Goal: Entertainment & Leisure: Consume media (video, audio)

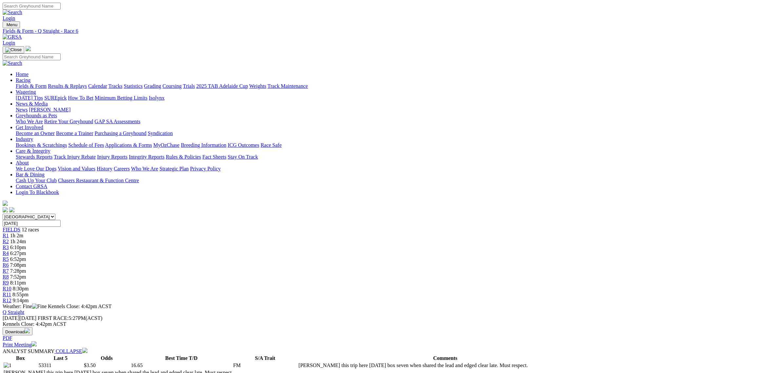
click at [11, 286] on span "R10" at bounding box center [7, 289] width 9 height 6
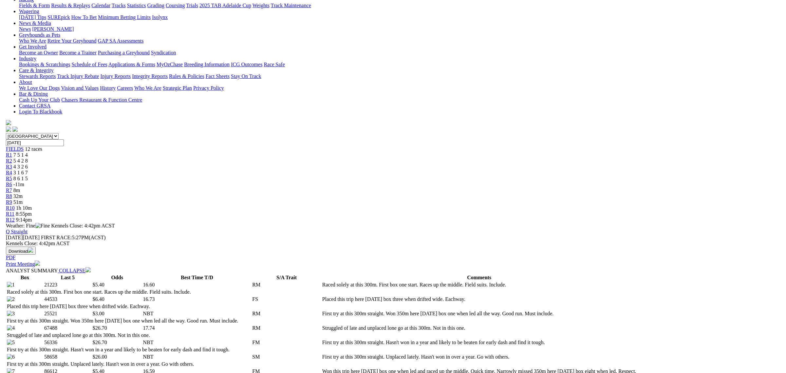
scroll to position [164, 0]
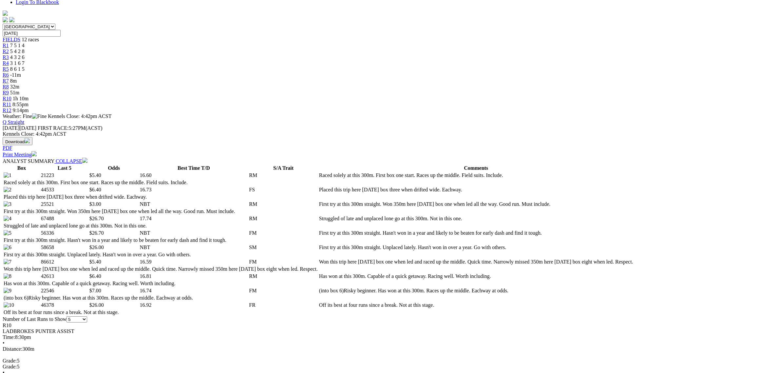
scroll to position [205, 0]
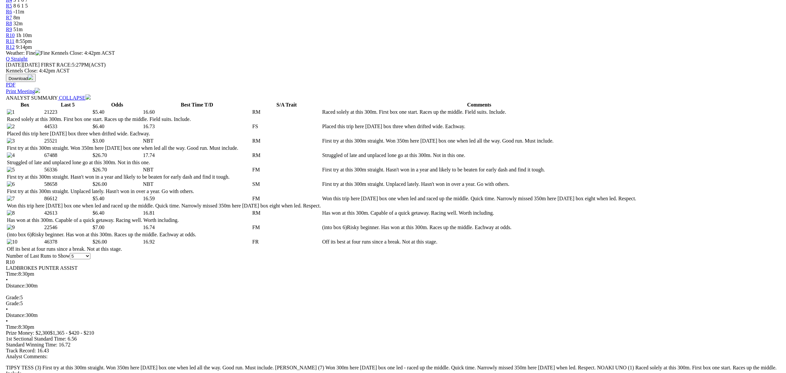
scroll to position [328, 0]
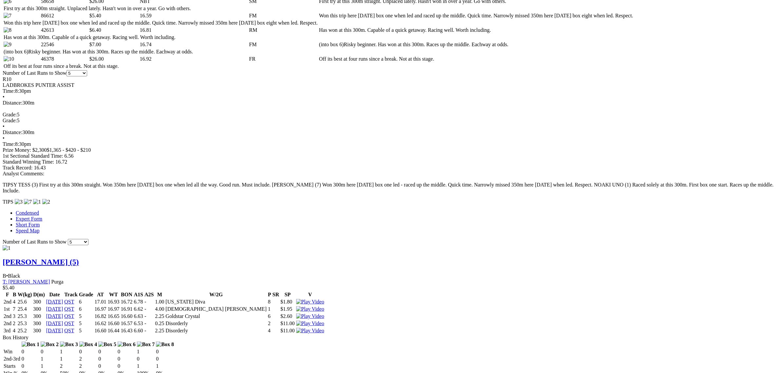
scroll to position [451, 0]
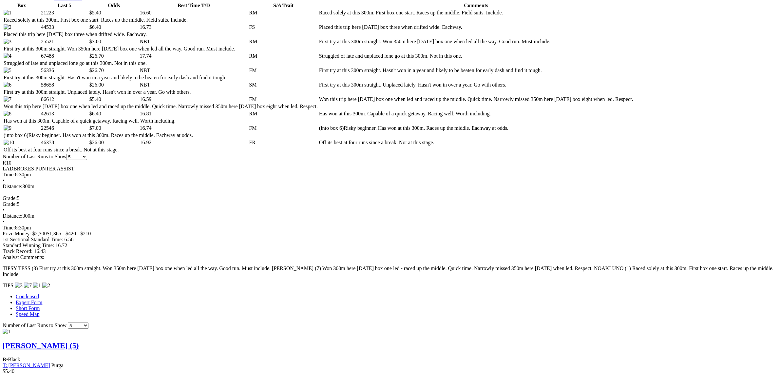
scroll to position [205, 0]
